Goal: Task Accomplishment & Management: Manage account settings

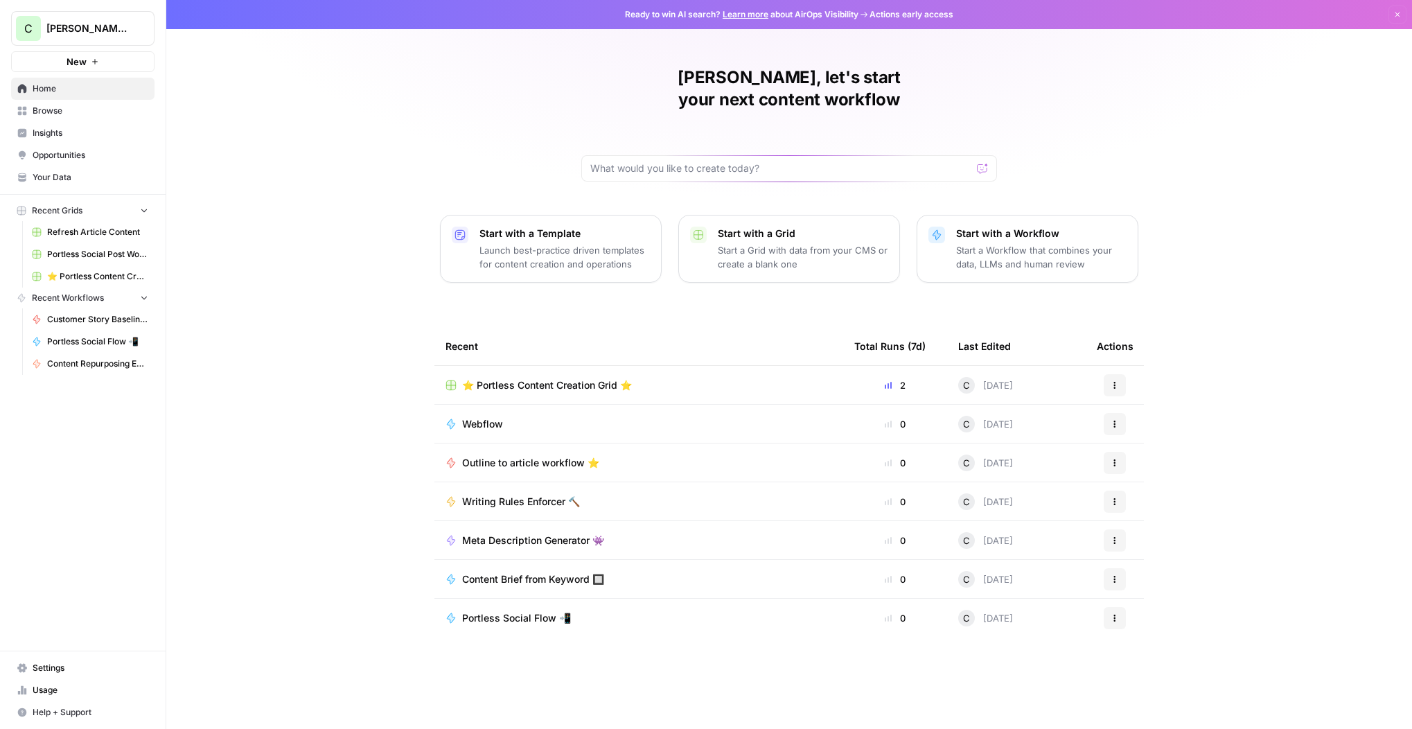
click at [49, 661] on link "Settings" at bounding box center [82, 668] width 143 height 22
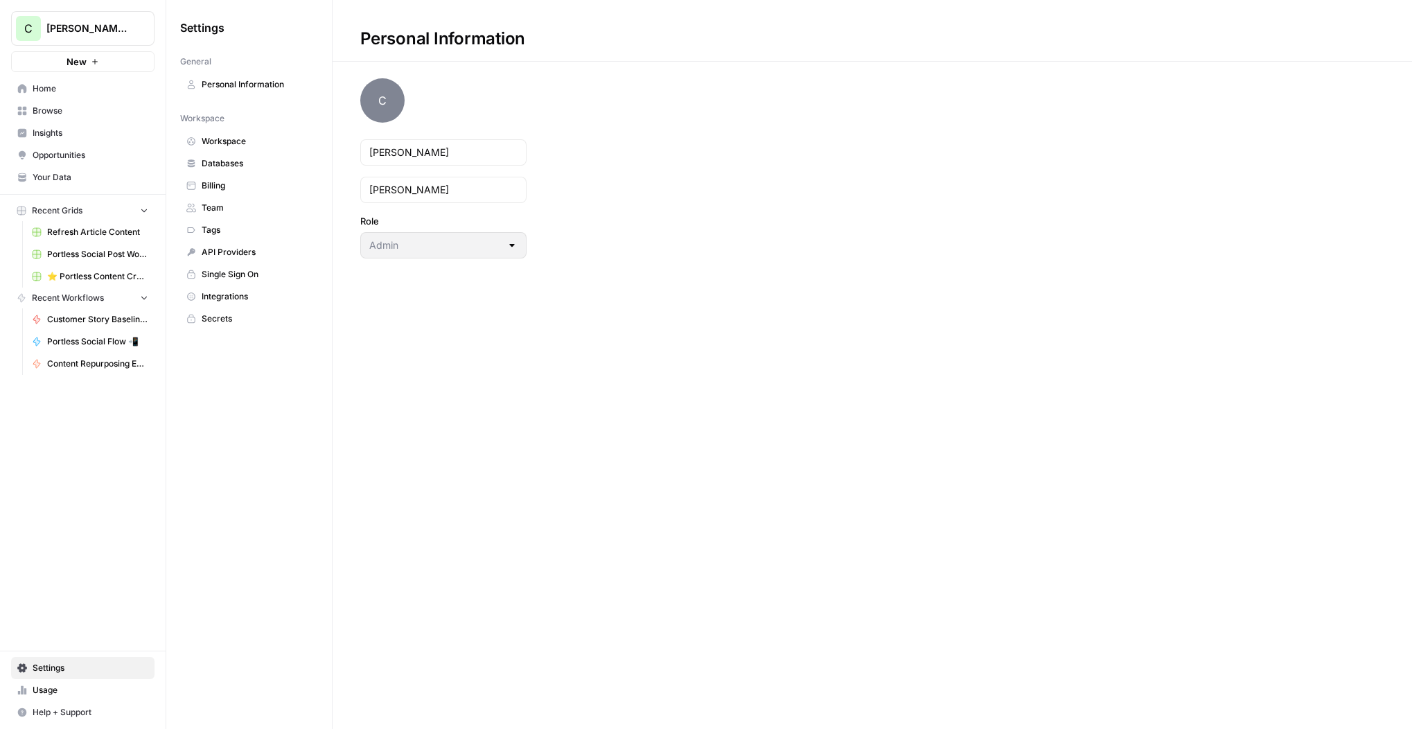
click at [224, 206] on span "Team" at bounding box center [257, 208] width 110 height 12
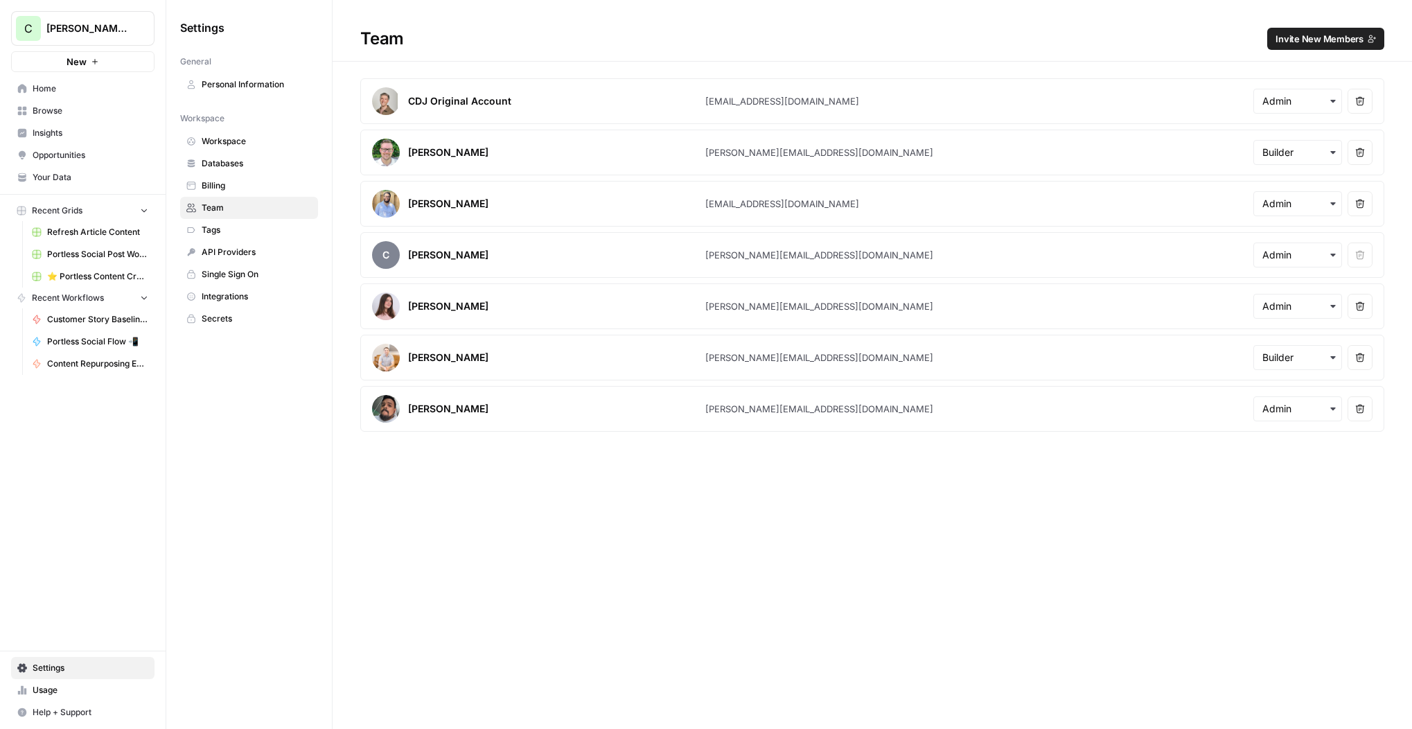
click at [1356, 155] on icon "button" at bounding box center [1361, 153] width 10 height 10
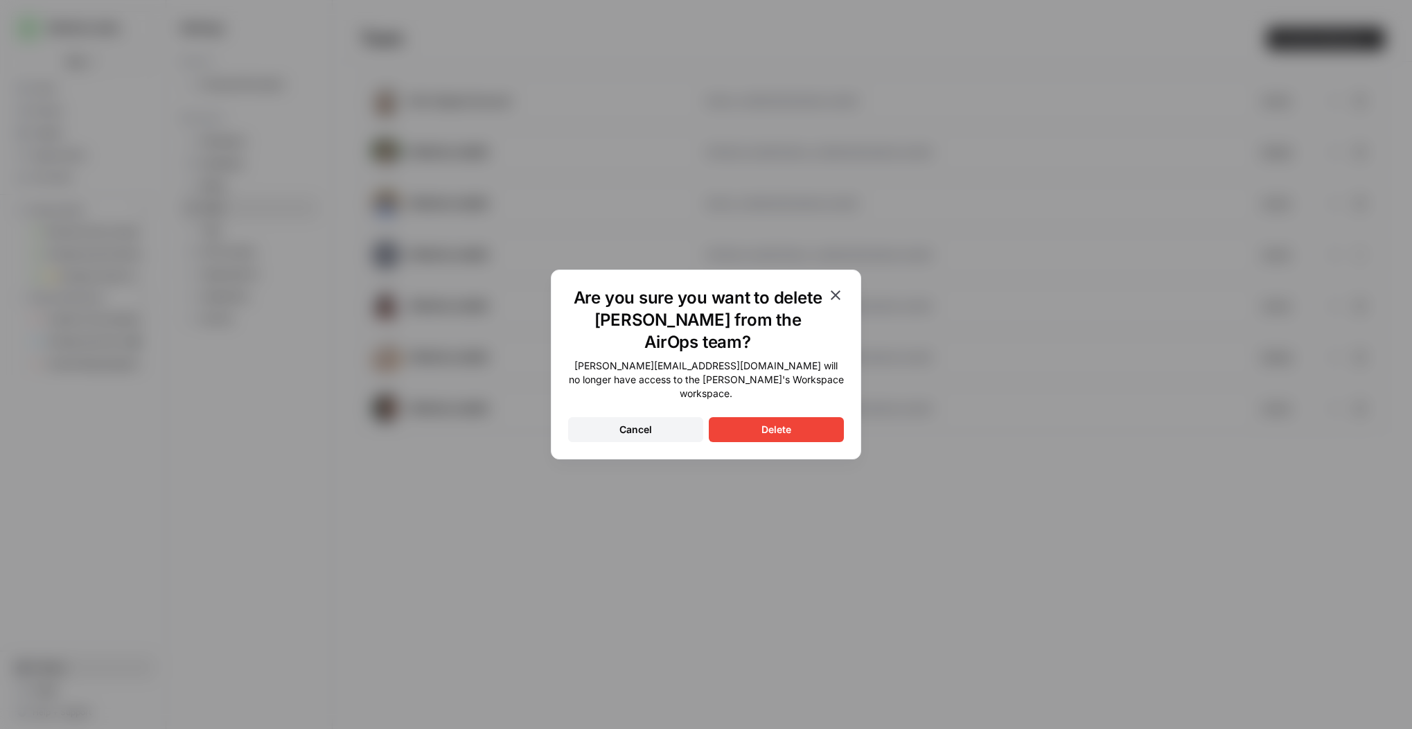
click at [773, 423] on div "Delete" at bounding box center [777, 430] width 30 height 14
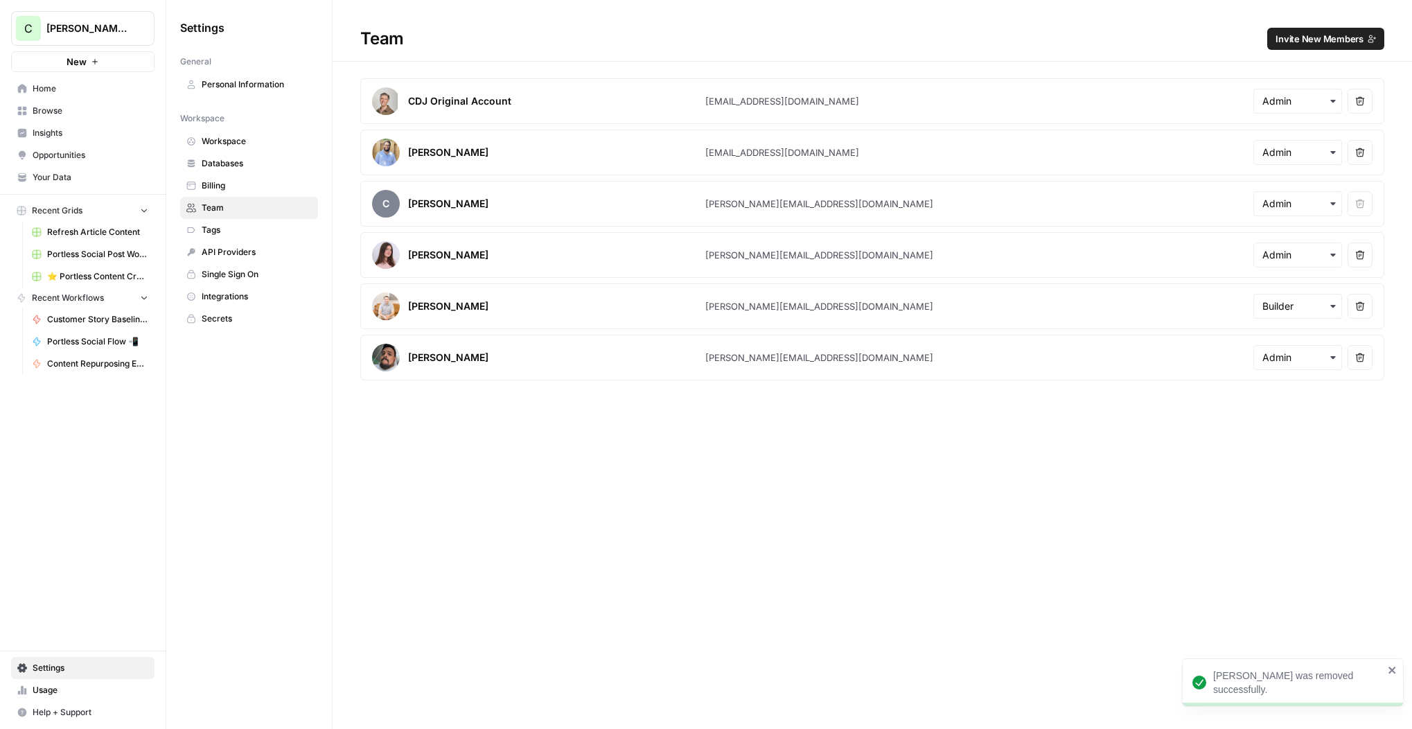
click at [1360, 306] on icon "button" at bounding box center [1361, 306] width 10 height 10
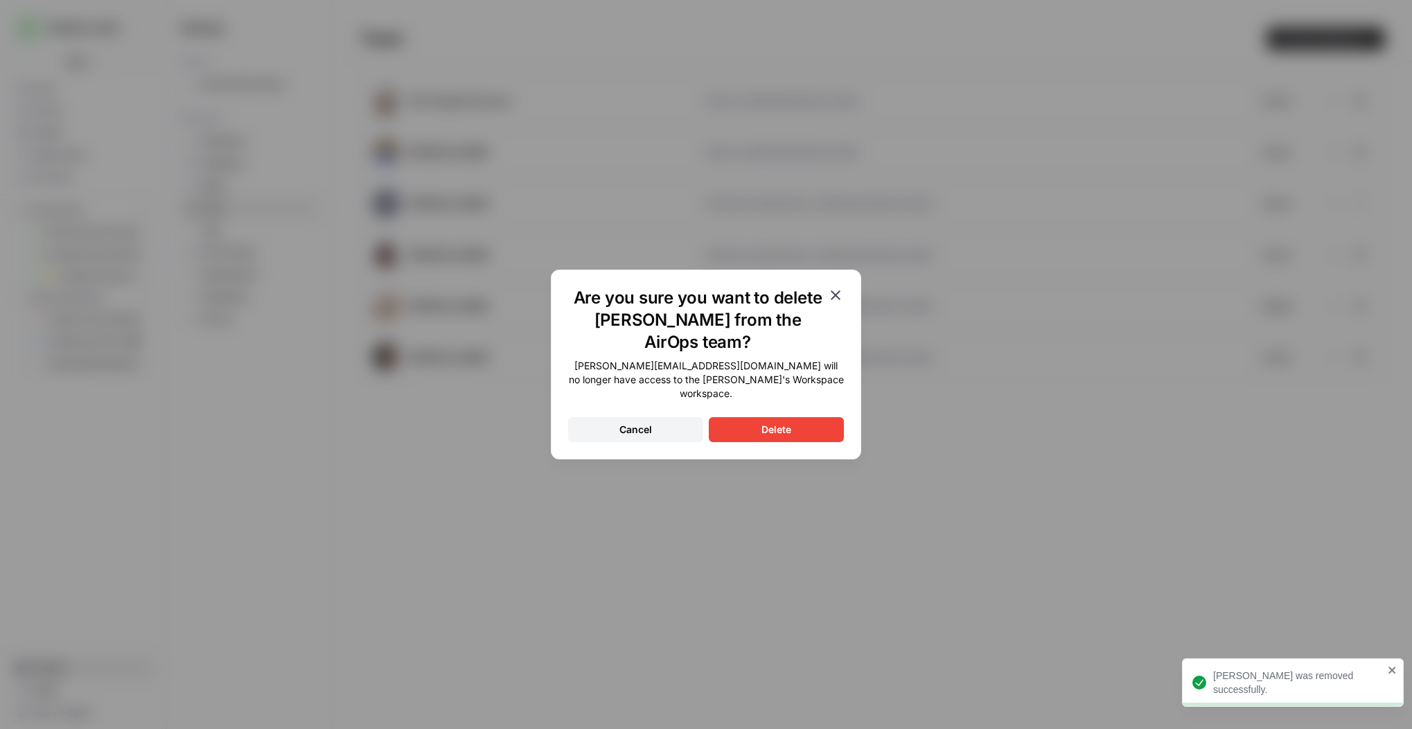
click at [746, 424] on button "Delete" at bounding box center [776, 429] width 135 height 25
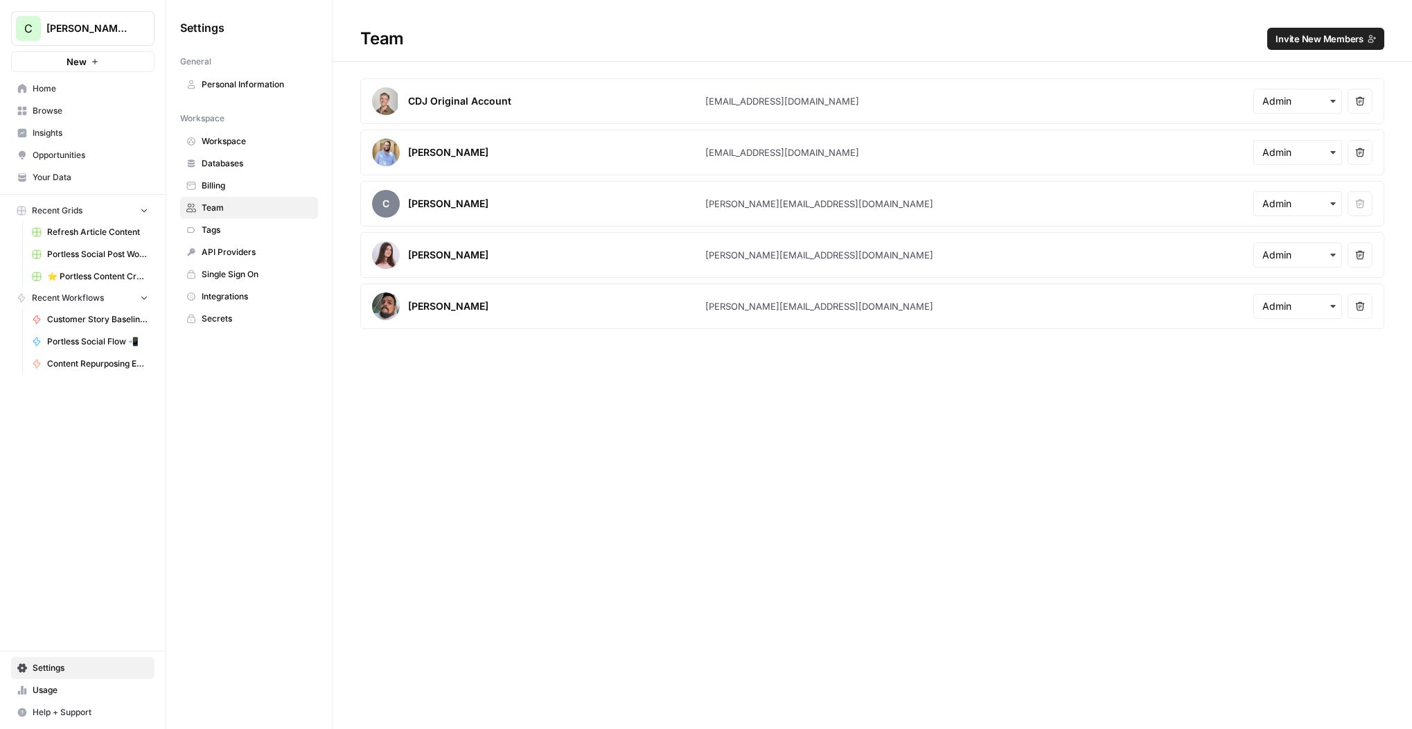
click at [1319, 34] on span "Invite New Members" at bounding box center [1320, 39] width 88 height 14
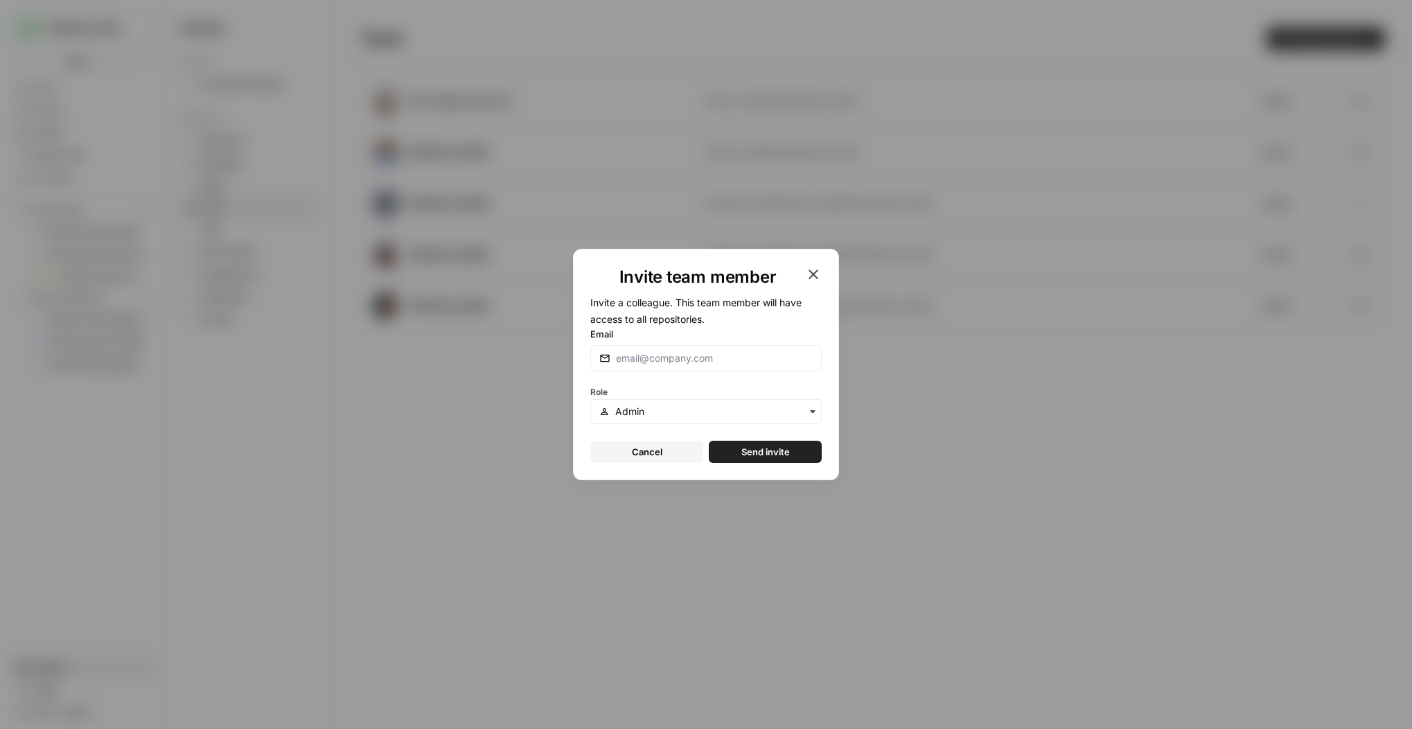
click at [662, 366] on div at bounding box center [705, 358] width 231 height 26
paste input "[PERSON_NAME][DOMAIN_NAME][EMAIL_ADDRESS][DOMAIN_NAME]"
type input "[PERSON_NAME][DOMAIN_NAME][EMAIL_ADDRESS][DOMAIN_NAME]"
click at [668, 413] on input "text" at bounding box center [714, 412] width 198 height 14
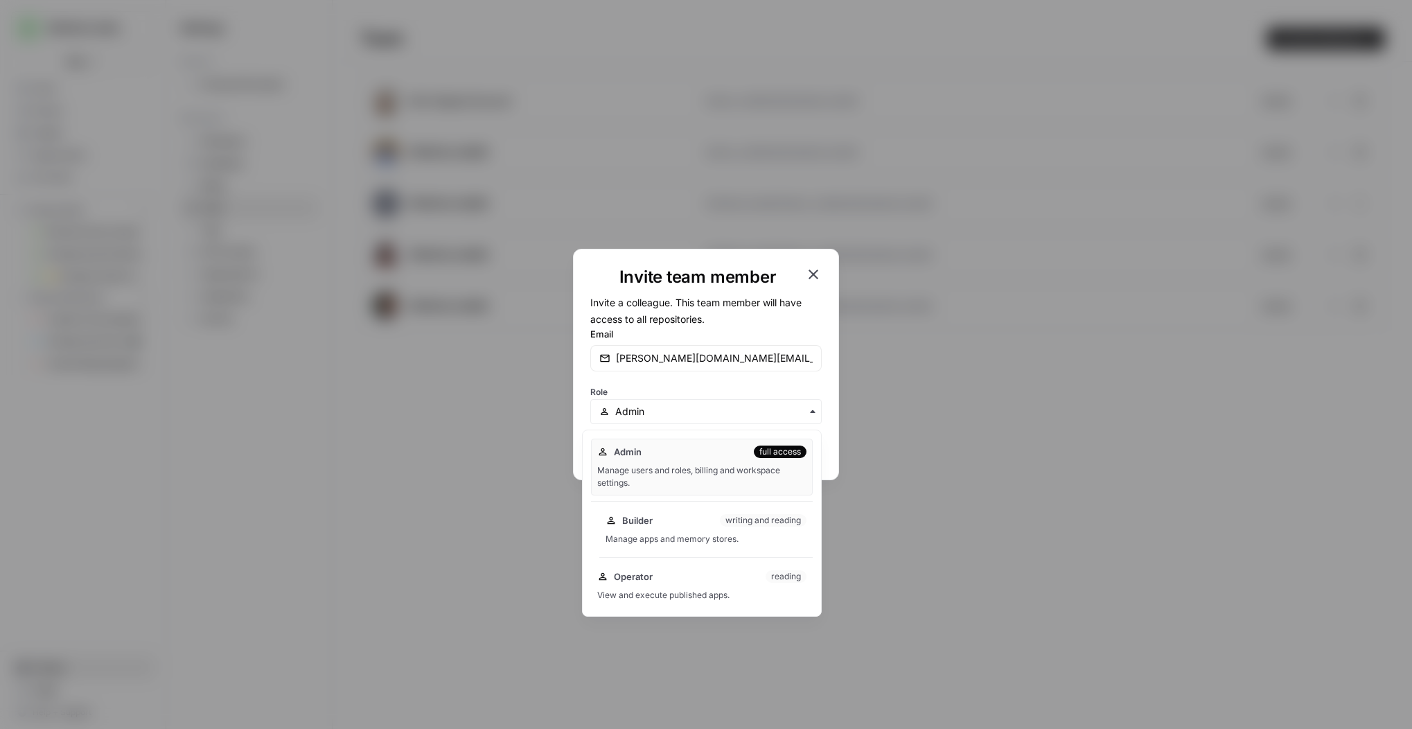
click at [665, 525] on div "Builder writing and reading" at bounding box center [706, 521] width 201 height 14
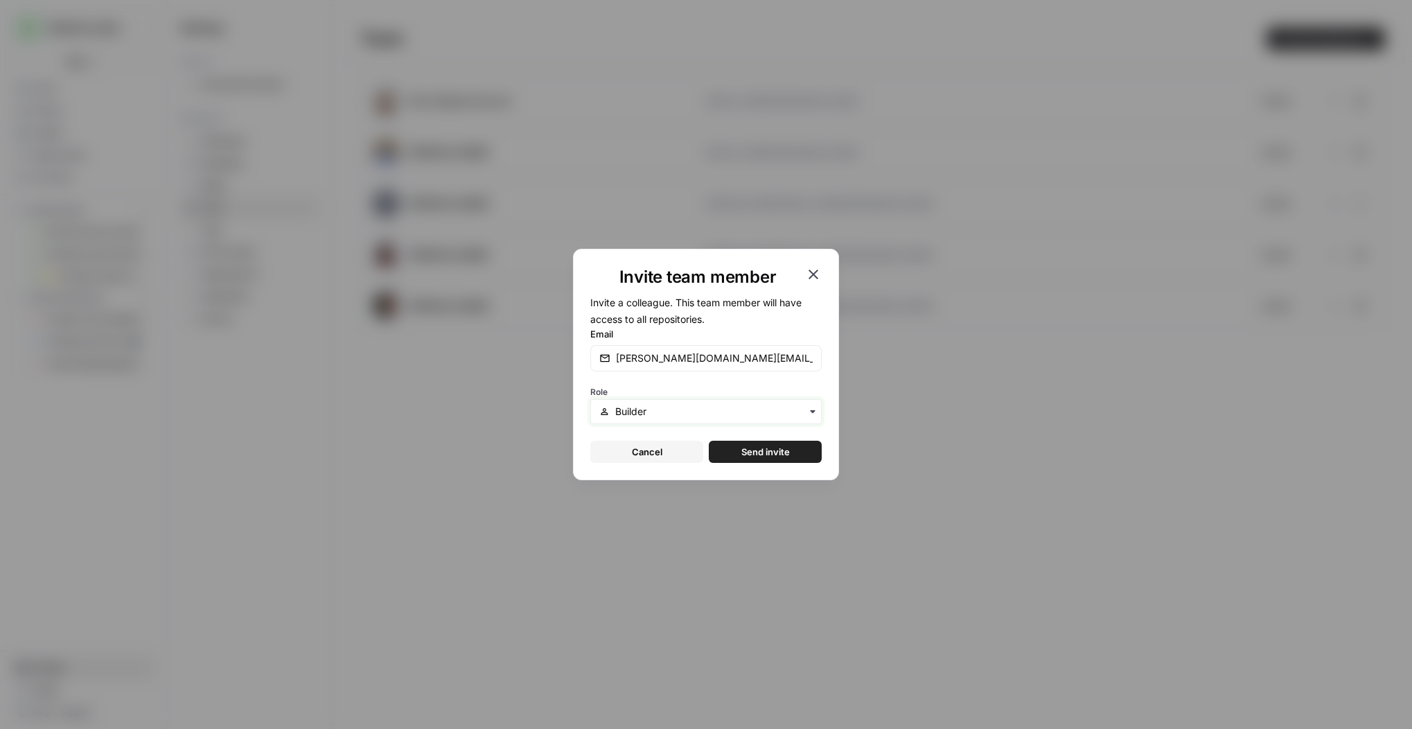
click at [672, 410] on input "text" at bounding box center [714, 412] width 198 height 14
click at [577, 398] on div "Invite team member Invite a colleague. This team member will have access to all…" at bounding box center [706, 364] width 266 height 231
click at [765, 452] on span "Send invite" at bounding box center [766, 452] width 49 height 14
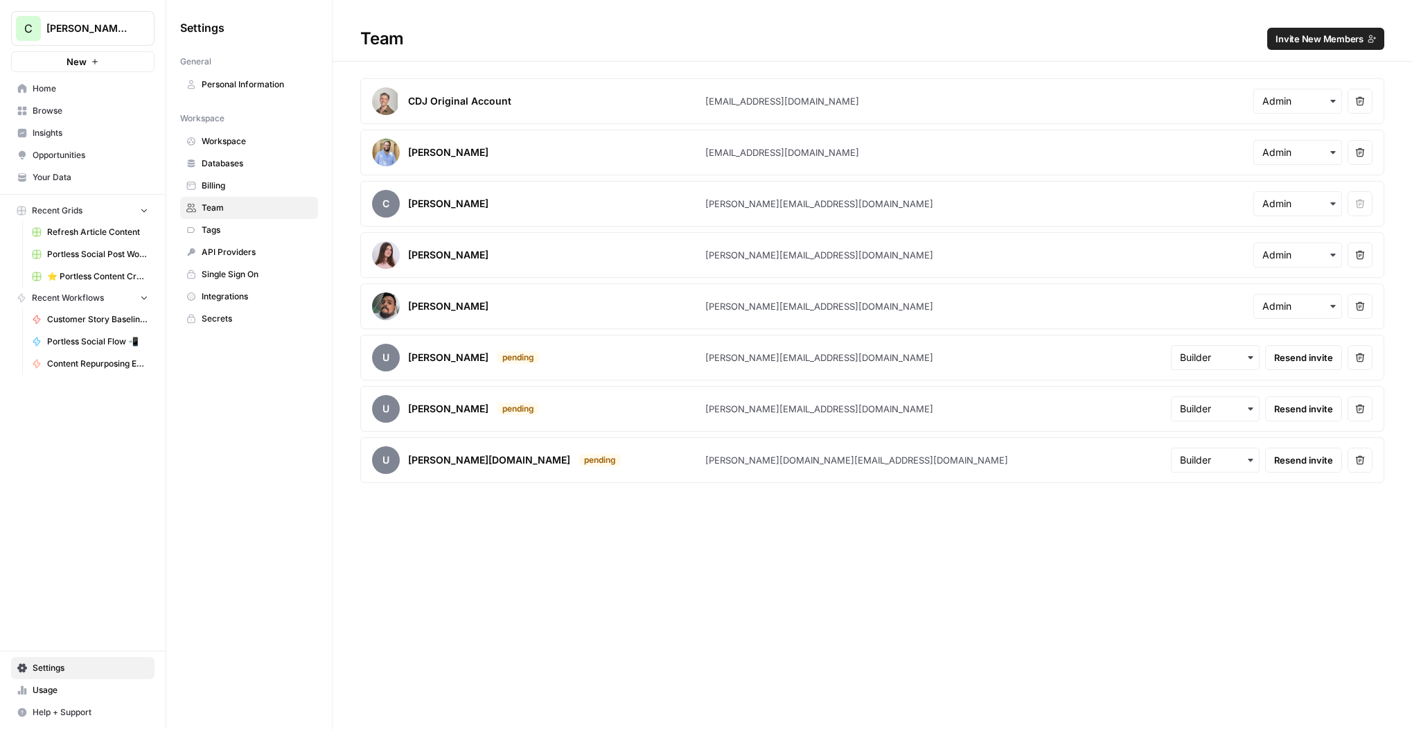
click at [1360, 357] on icon "button" at bounding box center [1361, 358] width 10 height 10
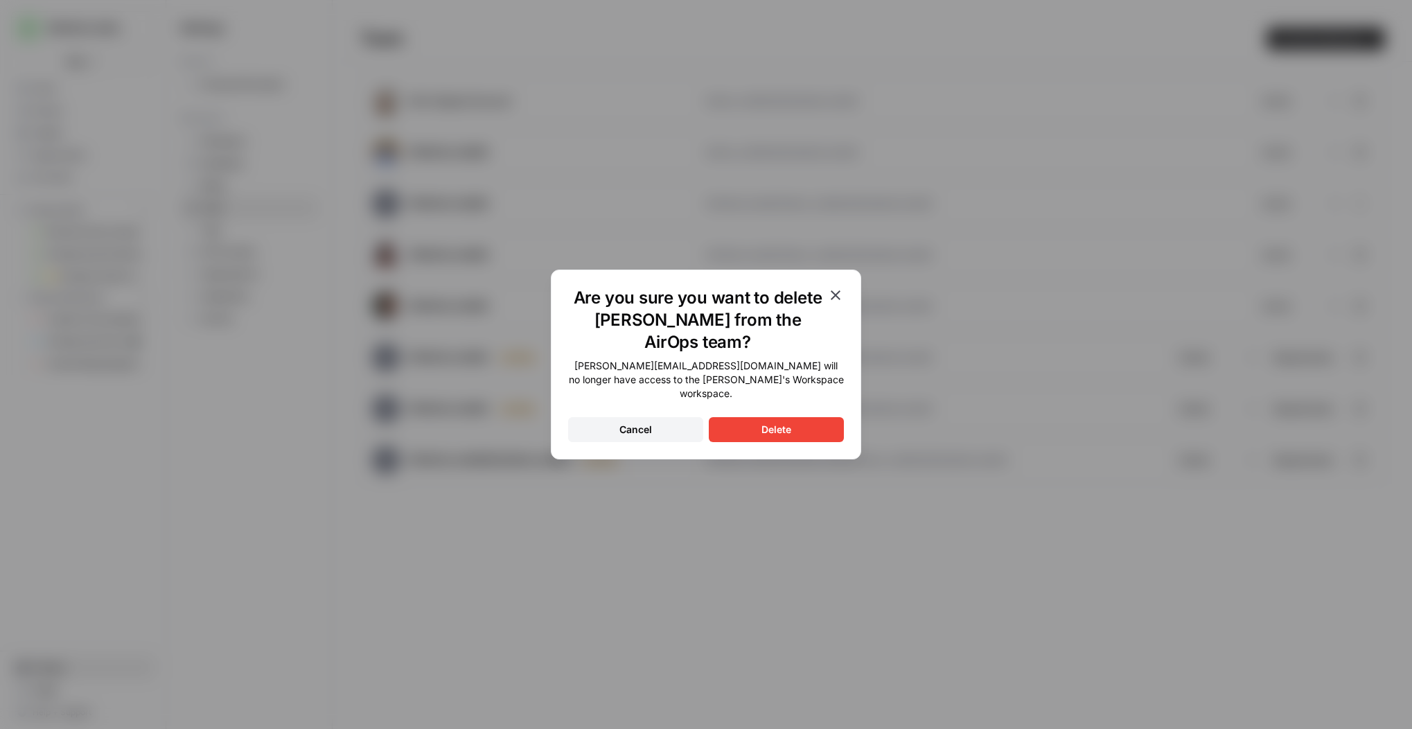
click at [785, 417] on button "Delete" at bounding box center [776, 429] width 135 height 25
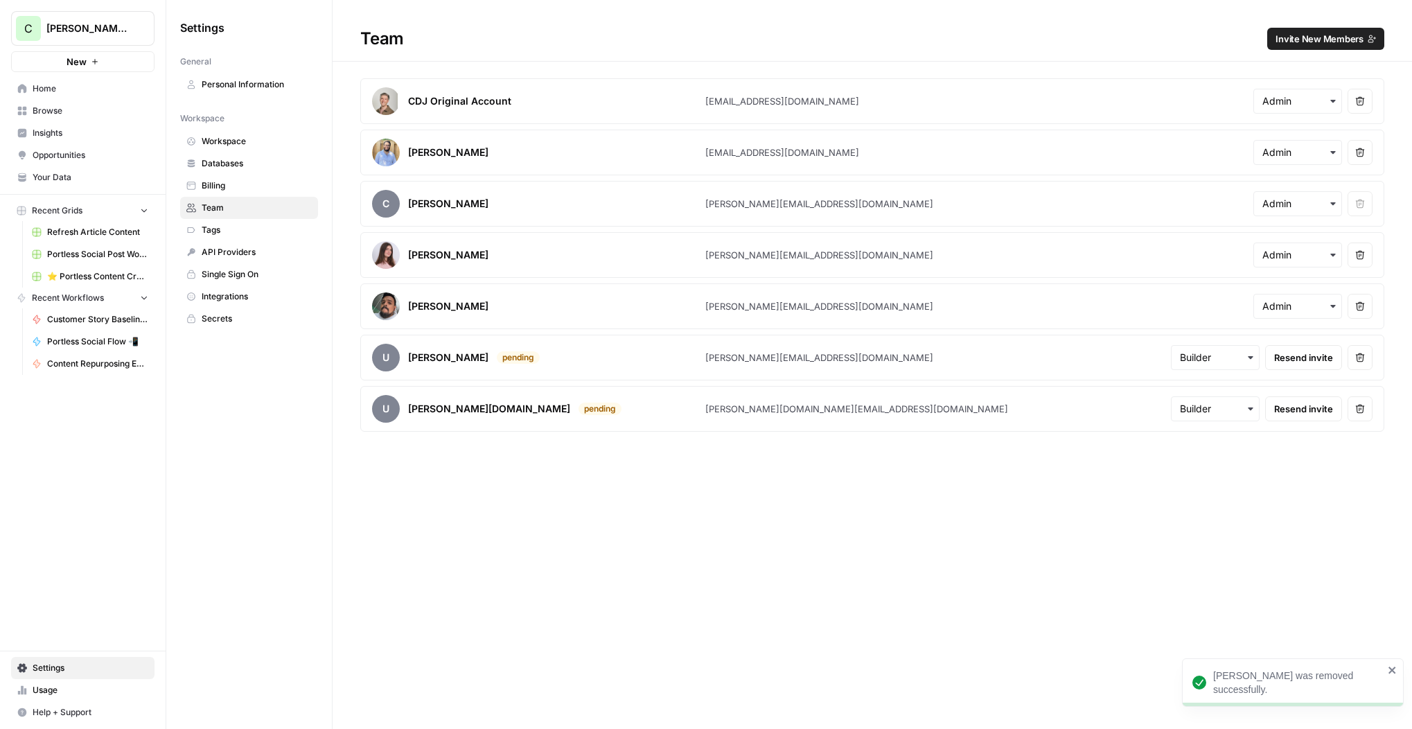
click at [1359, 361] on icon "button" at bounding box center [1360, 357] width 9 height 9
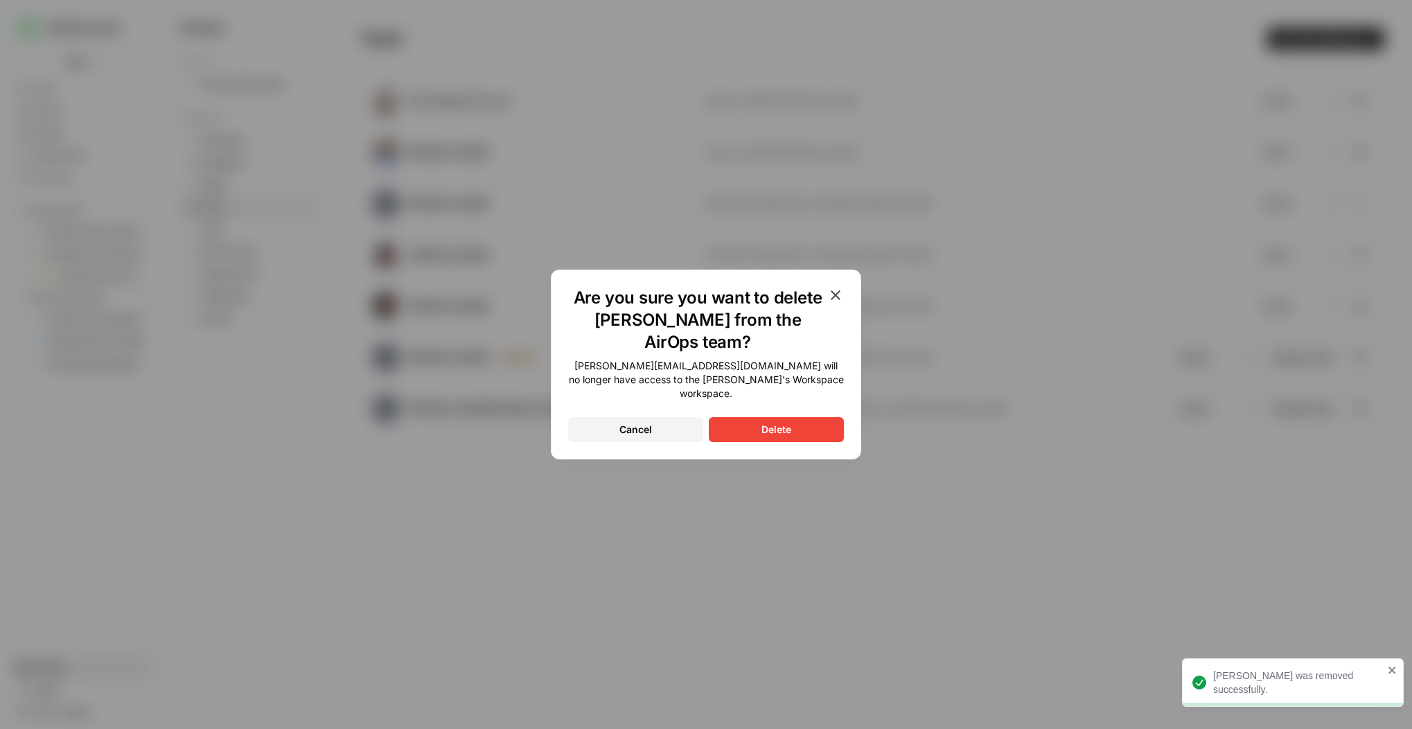
click at [761, 417] on button "Delete" at bounding box center [776, 429] width 135 height 25
